Goal: Information Seeking & Learning: Learn about a topic

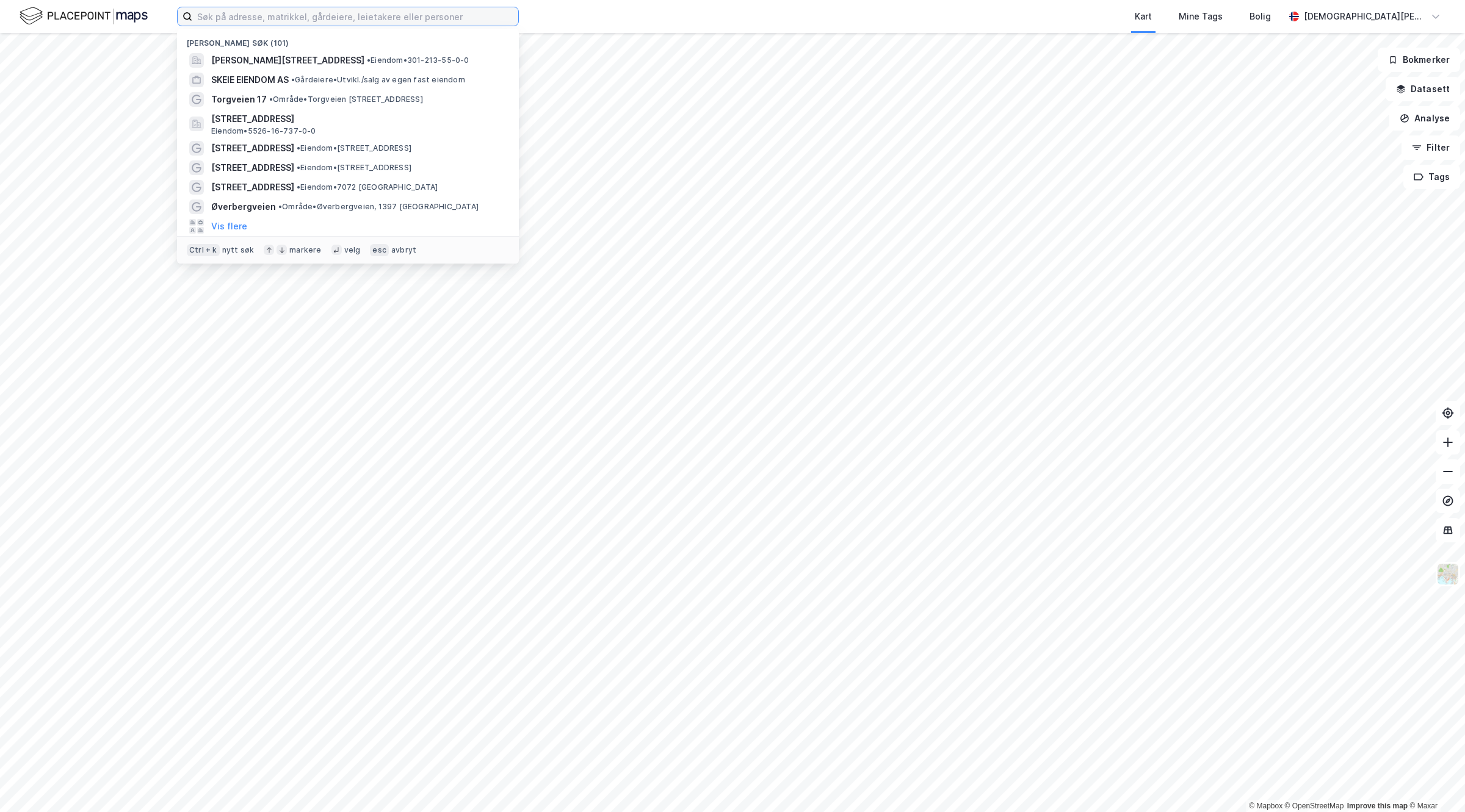
click at [325, 19] on input at bounding box center [355, 16] width 326 height 18
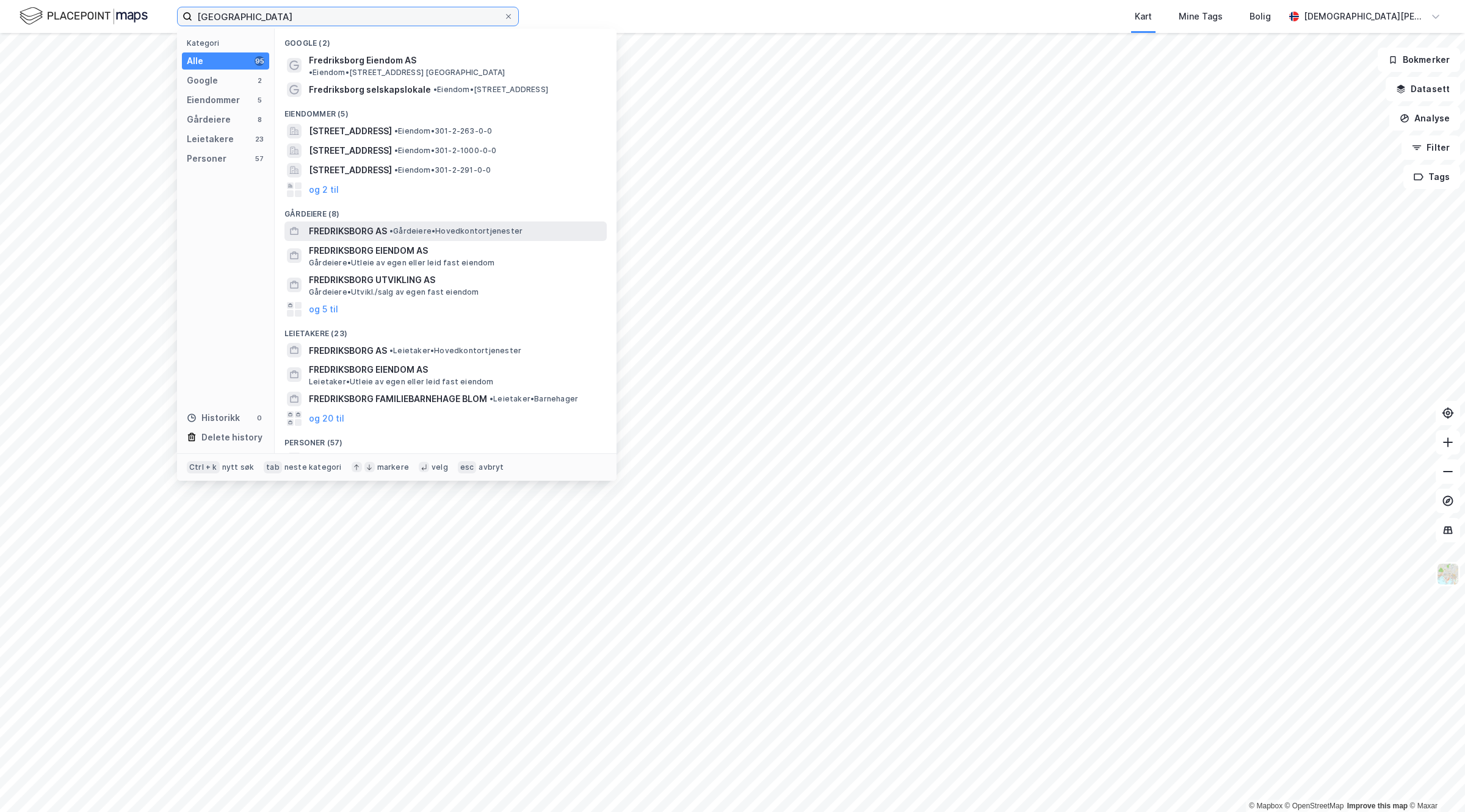
type input "[GEOGRAPHIC_DATA]"
click at [365, 224] on span "FREDRIKSBORG AS" at bounding box center [348, 231] width 78 height 15
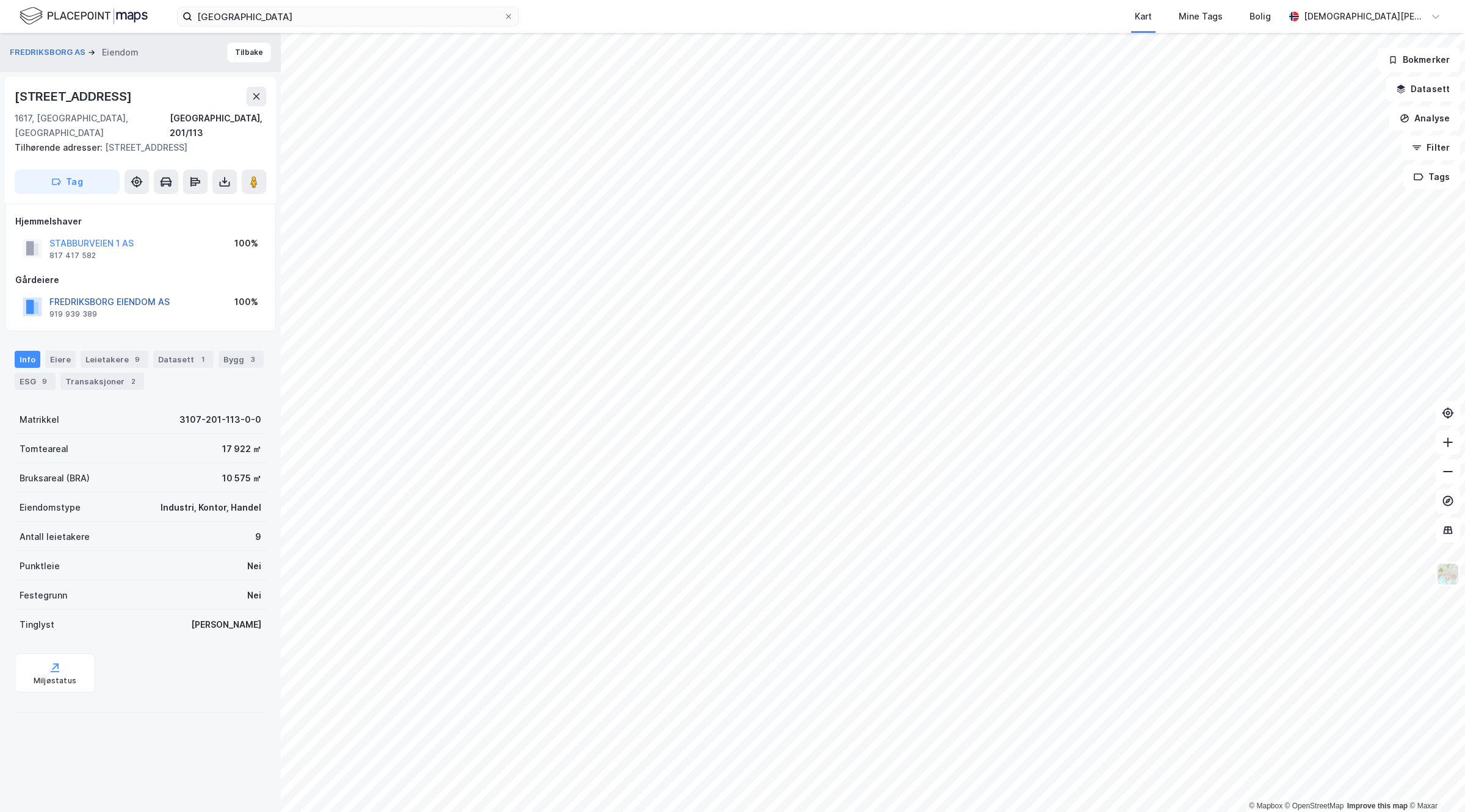
click at [0, 0] on button "FREDRIKSBORG EIENDOM AS" at bounding box center [0, 0] width 0 height 0
